Goal: Task Accomplishment & Management: Use online tool/utility

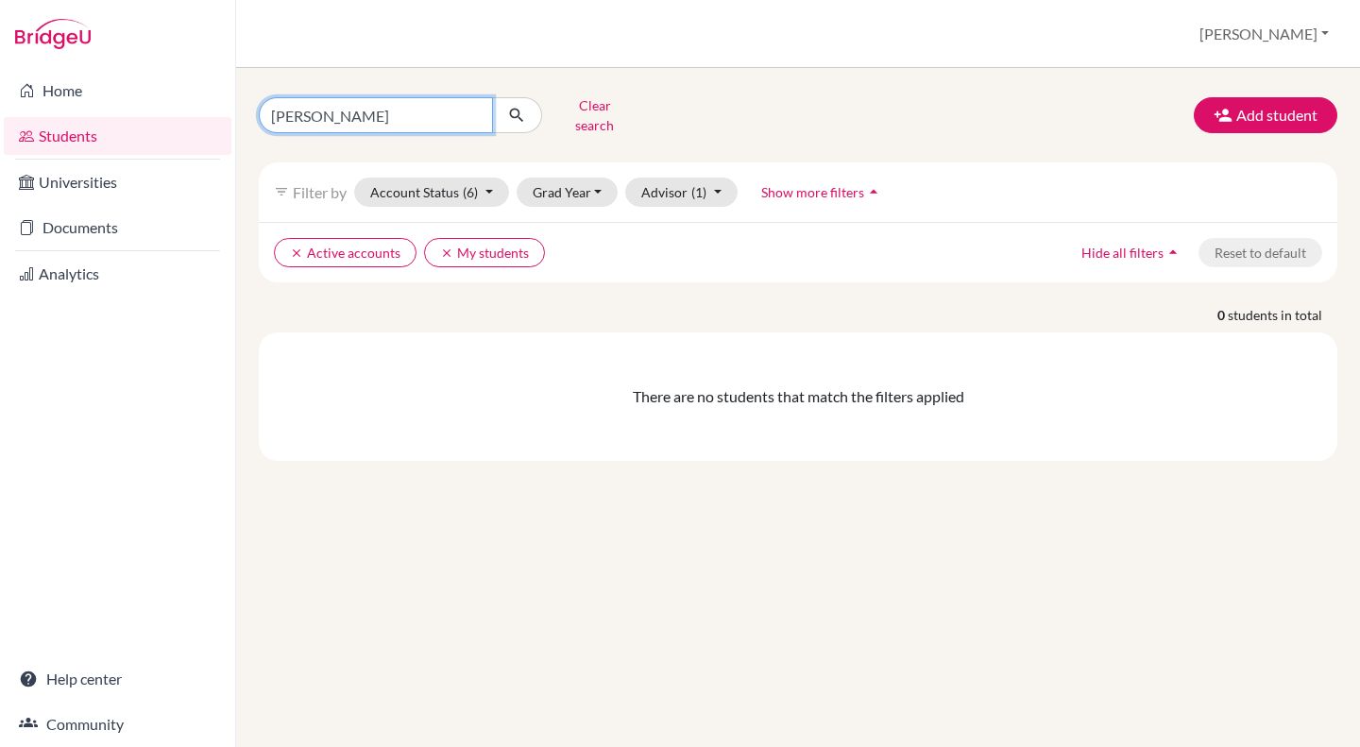
click at [446, 99] on input "fung" at bounding box center [376, 115] width 234 height 36
click at [97, 223] on link "Documents" at bounding box center [118, 228] width 228 height 38
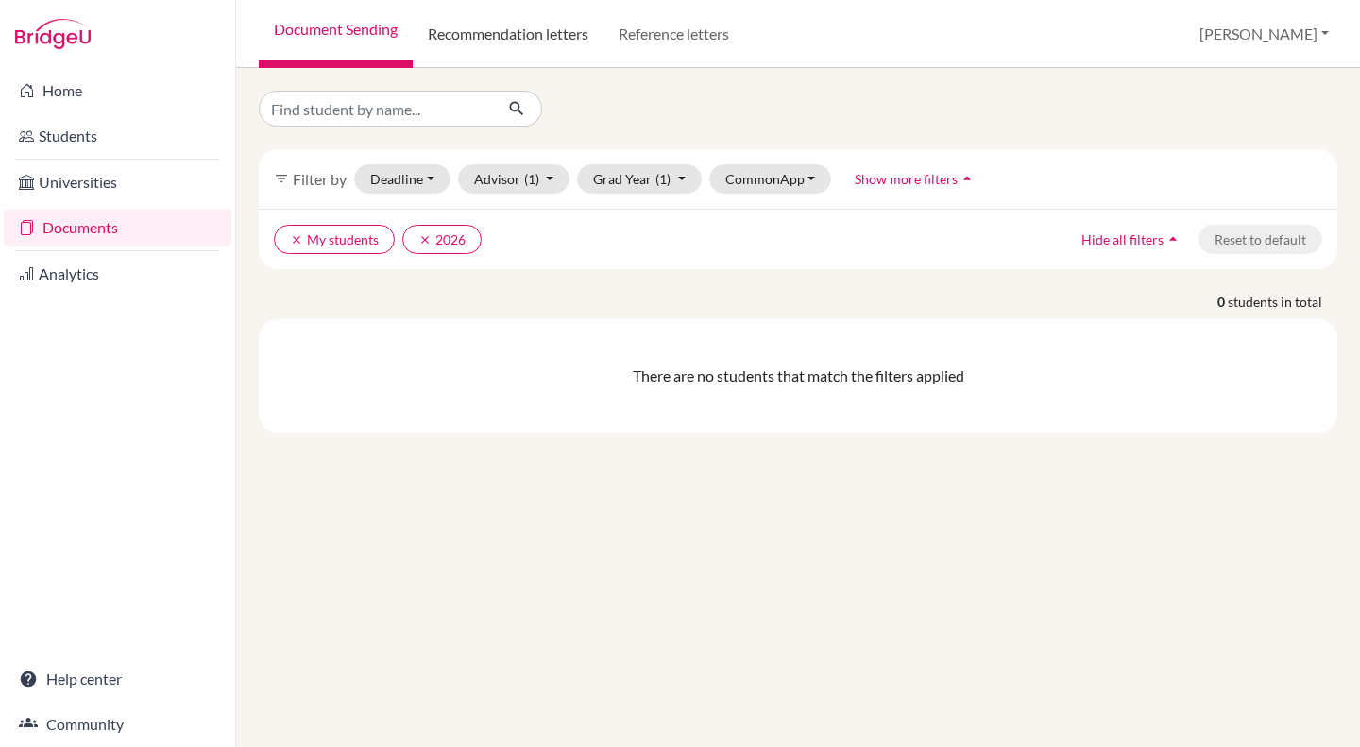
click at [518, 32] on link "Recommendation letters" at bounding box center [508, 34] width 191 height 68
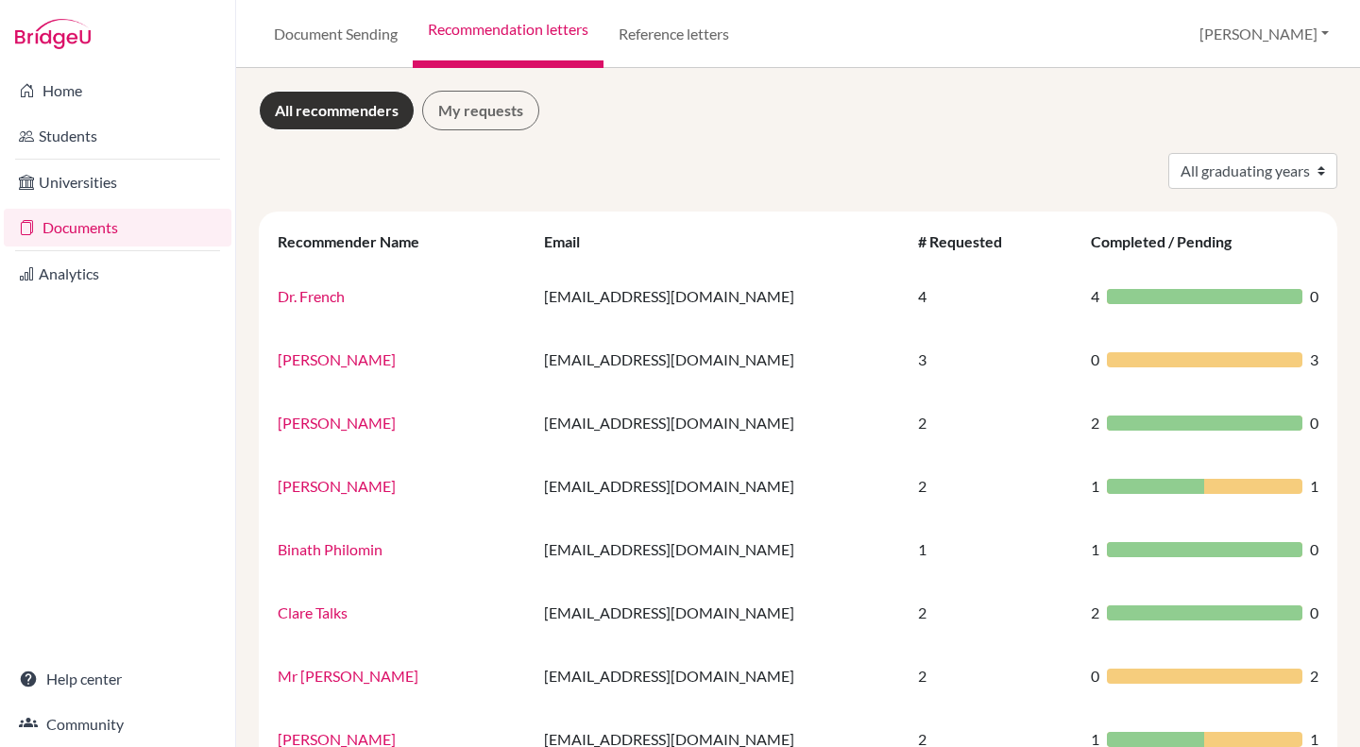
click at [481, 124] on link "My requests" at bounding box center [480, 111] width 117 height 40
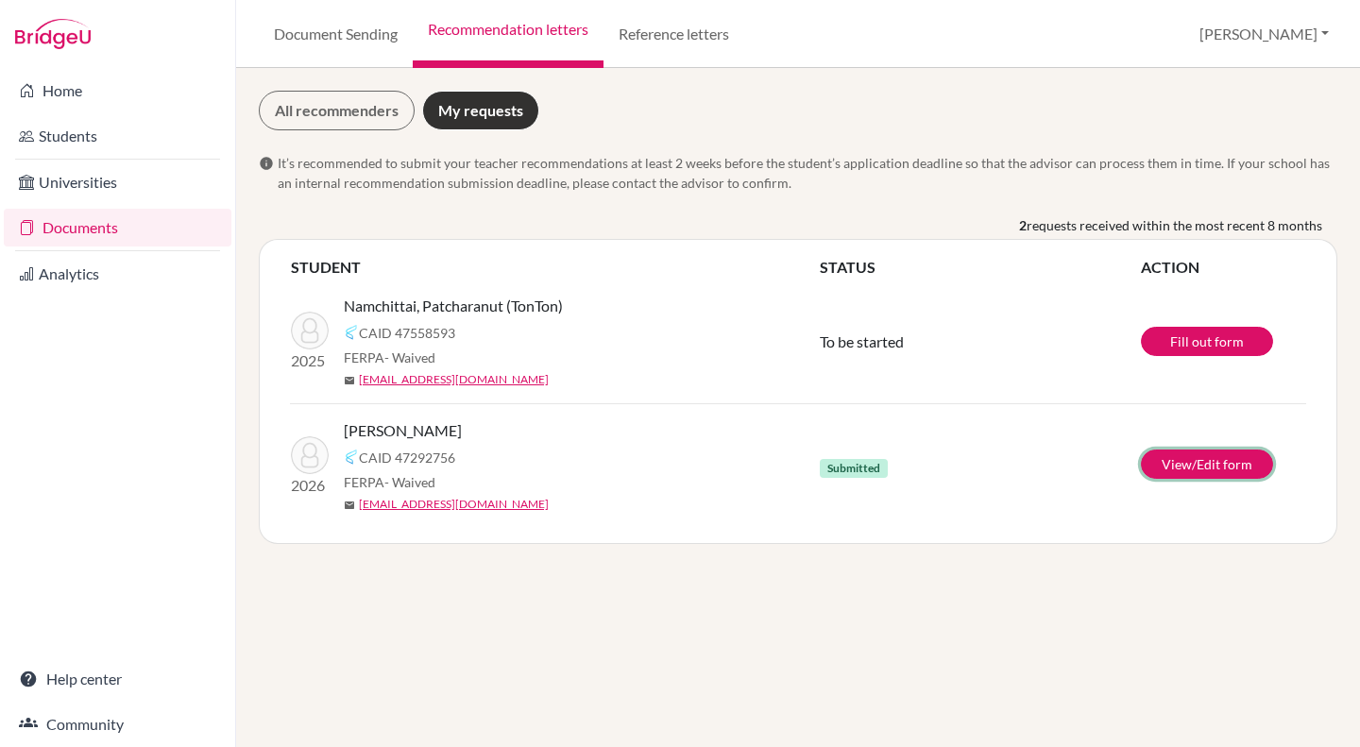
click at [1184, 460] on link "View/Edit form" at bounding box center [1207, 464] width 132 height 29
